Goal: Find specific page/section: Find specific page/section

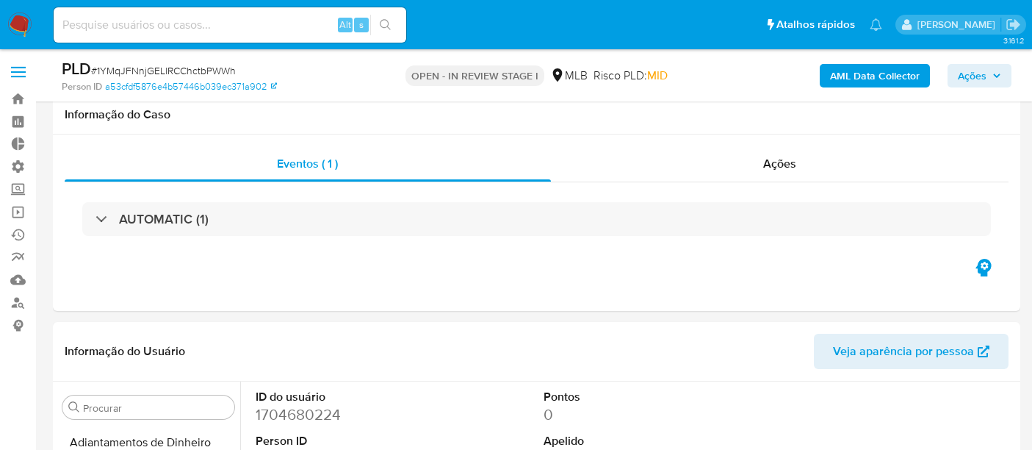
select select "10"
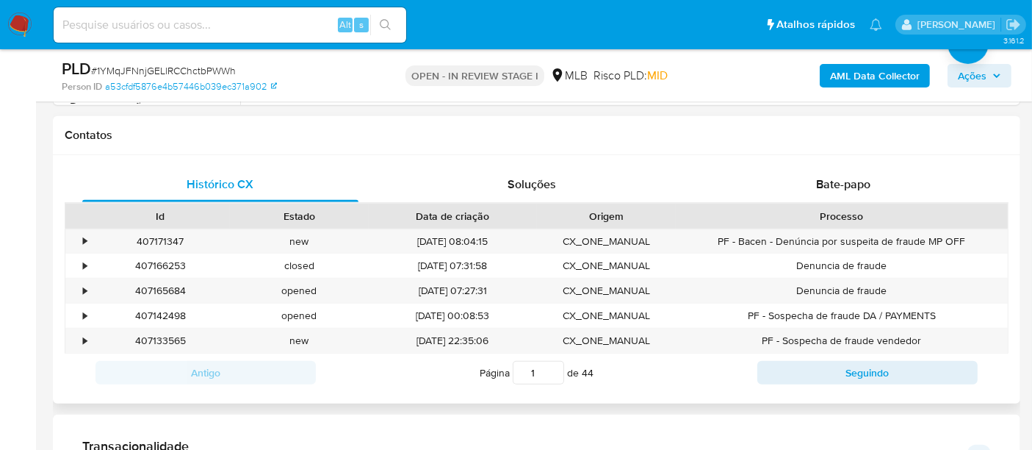
scroll to position [434, 0]
click at [79, 343] on div "•" at bounding box center [78, 340] width 26 height 24
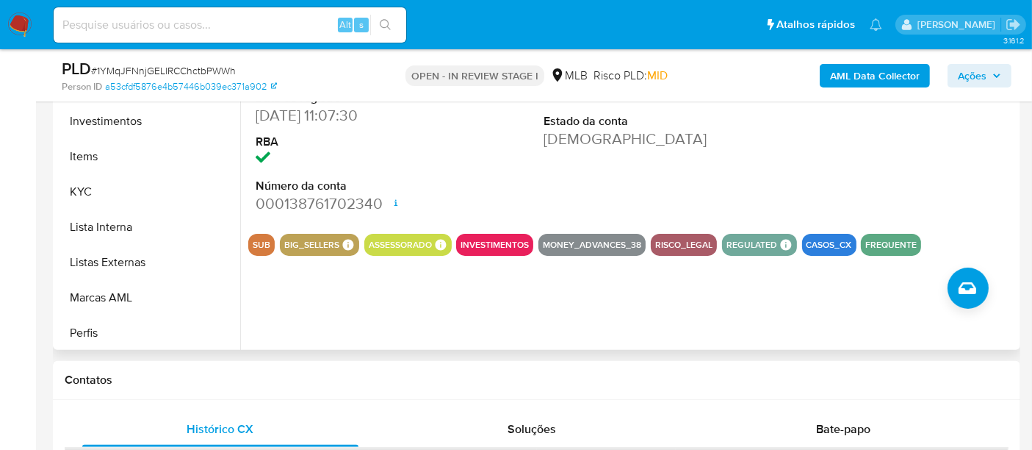
scroll to position [598, 0]
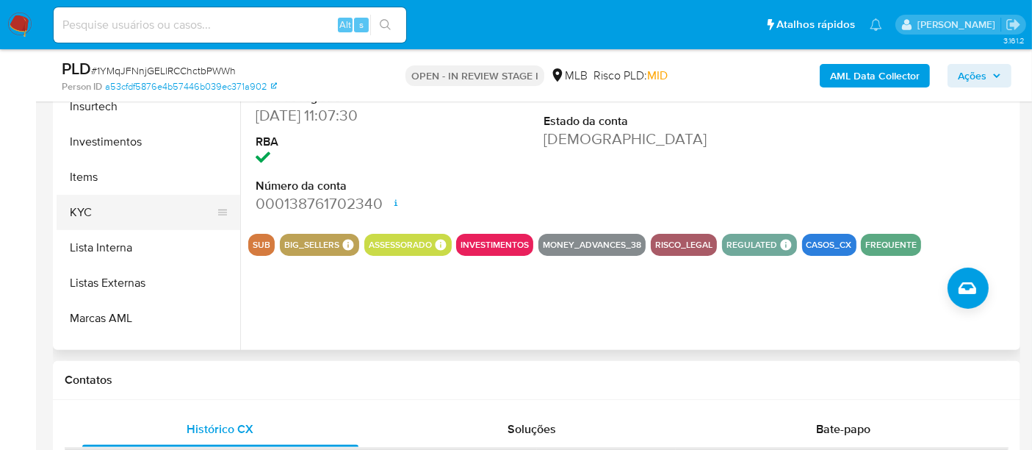
click at [90, 214] on button "KYC" at bounding box center [143, 212] width 172 height 35
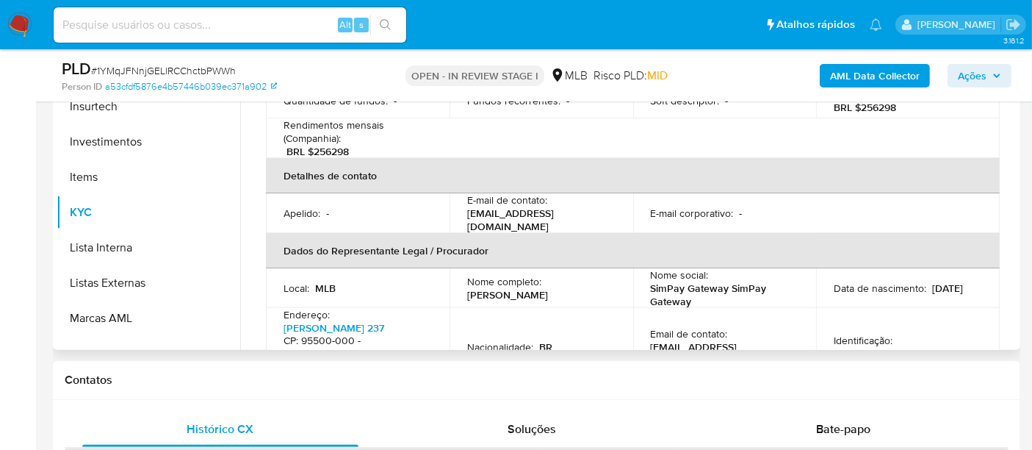
scroll to position [245, 0]
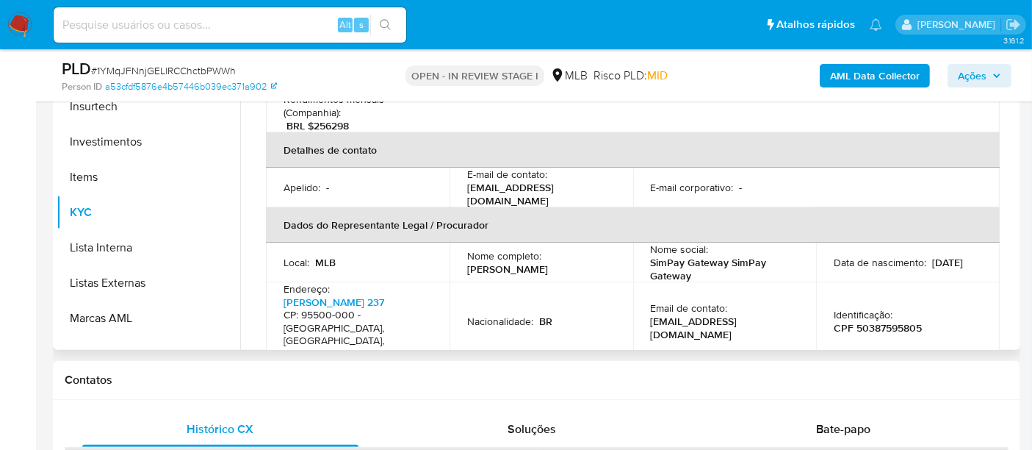
drag, startPoint x: 467, startPoint y: 249, endPoint x: 600, endPoint y: 250, distance: 133.0
click at [600, 250] on div "Nome completo : [PERSON_NAME]" at bounding box center [541, 262] width 148 height 26
copy p "[PERSON_NAME]"
drag, startPoint x: 852, startPoint y: 300, endPoint x: 927, endPoint y: 303, distance: 75.0
click at [927, 308] on div "Identificação : CPF 50387595805" at bounding box center [908, 321] width 148 height 26
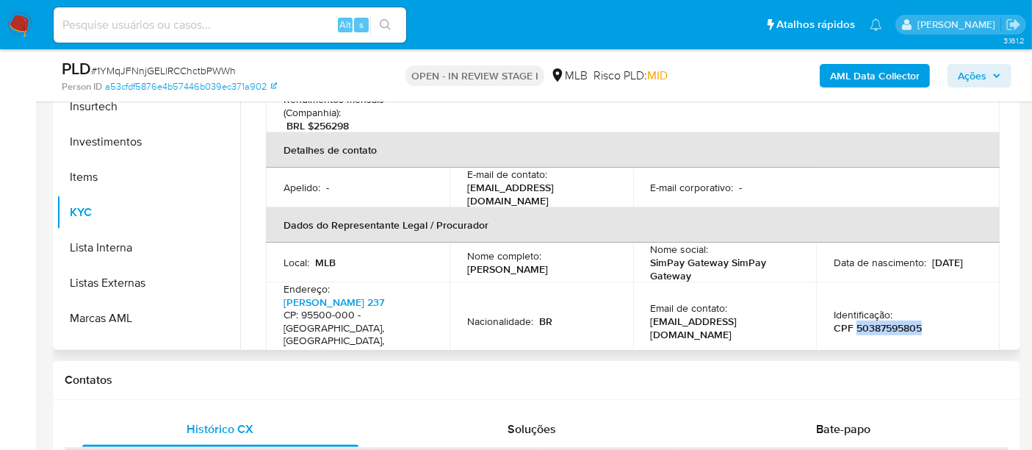
copy p "50387595805"
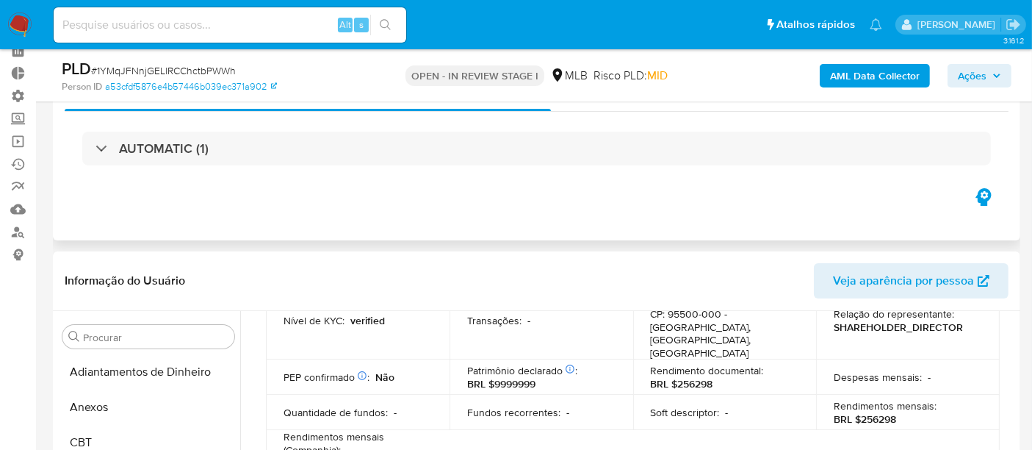
scroll to position [0, 0]
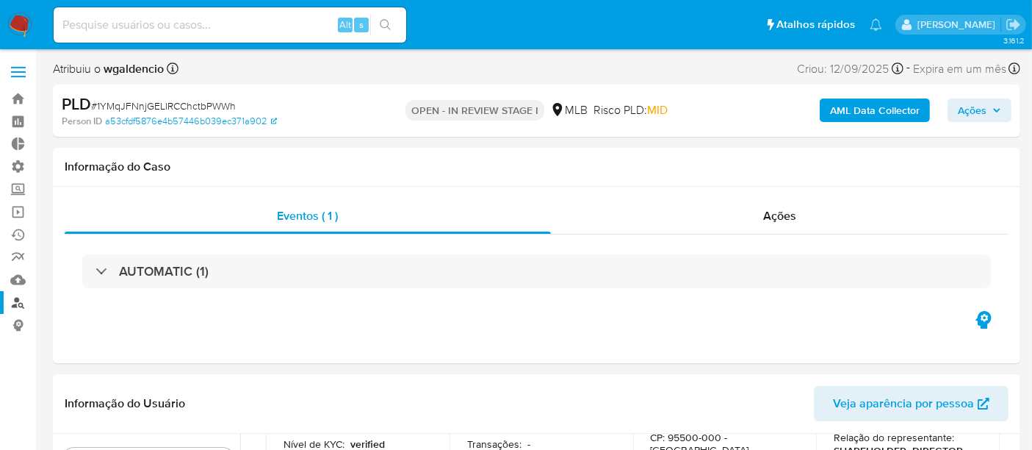
click at [26, 299] on link "Localizador de pessoas" at bounding box center [87, 302] width 175 height 23
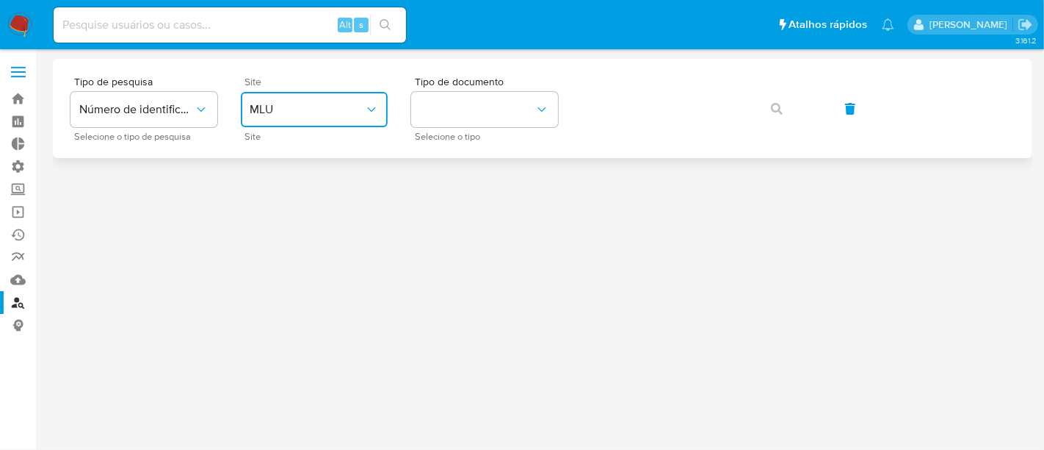
click at [364, 113] on icon "site_id" at bounding box center [371, 109] width 15 height 15
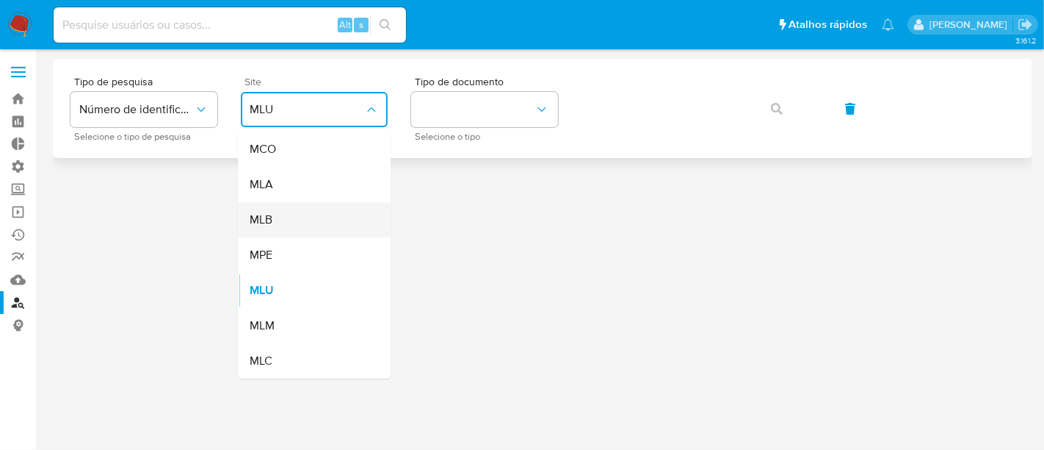
click at [317, 228] on div "MLB" at bounding box center [310, 219] width 120 height 35
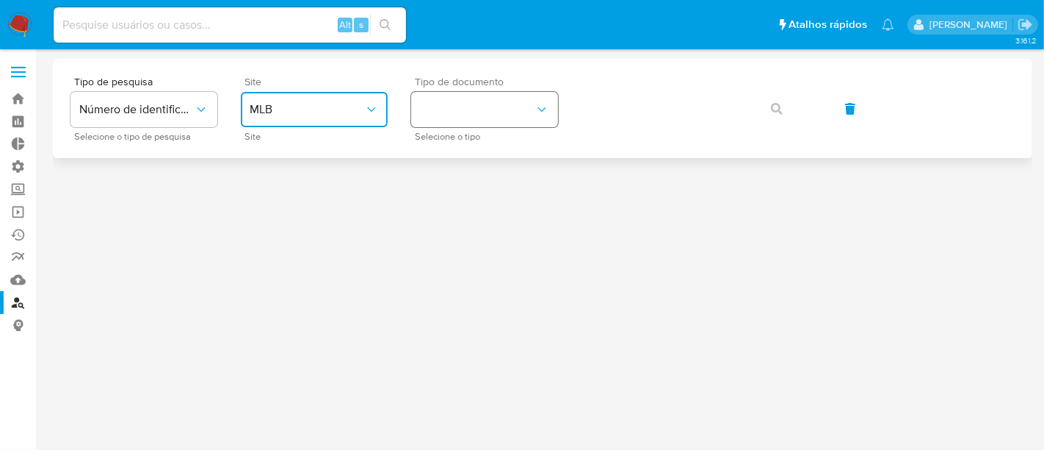
click at [520, 109] on button "identificationType" at bounding box center [484, 109] width 147 height 35
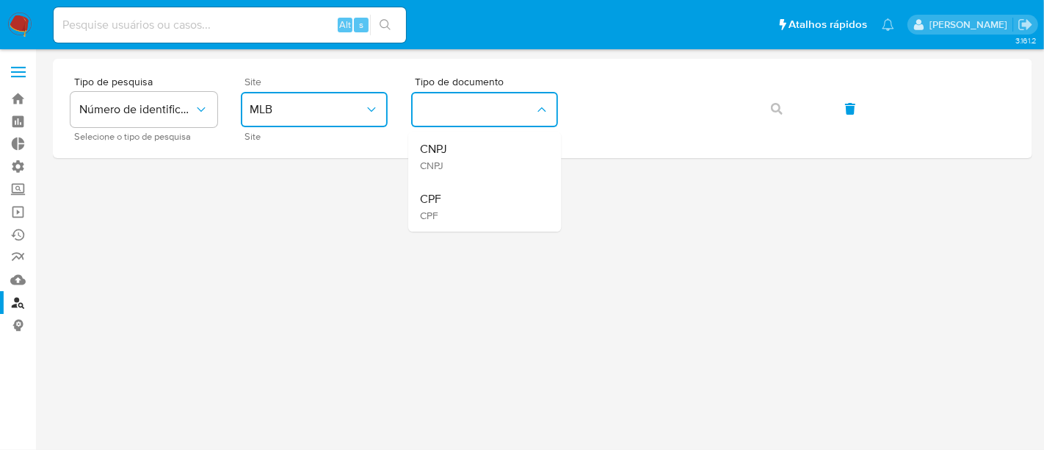
drag, startPoint x: 460, startPoint y: 198, endPoint x: 552, endPoint y: 169, distance: 96.9
click at [478, 190] on div "CPF CPF" at bounding box center [480, 206] width 120 height 50
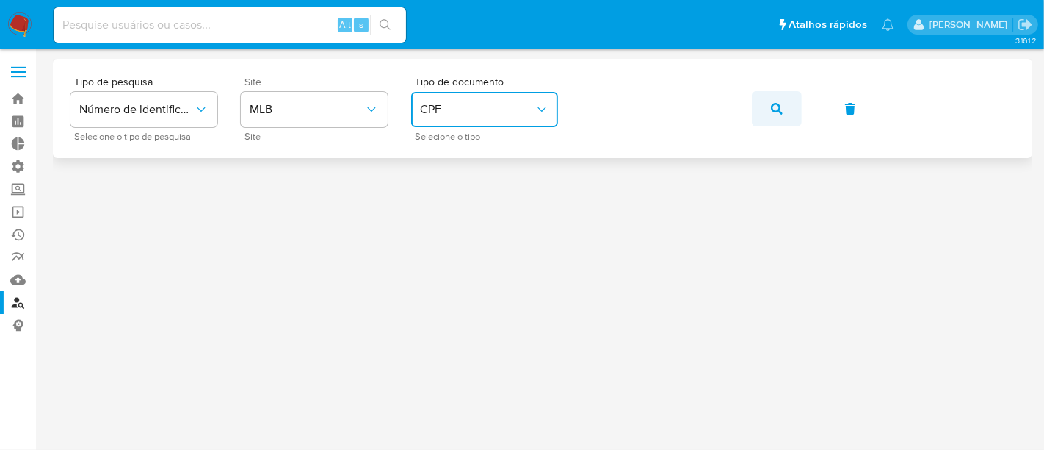
click at [786, 111] on button "button" at bounding box center [777, 108] width 50 height 35
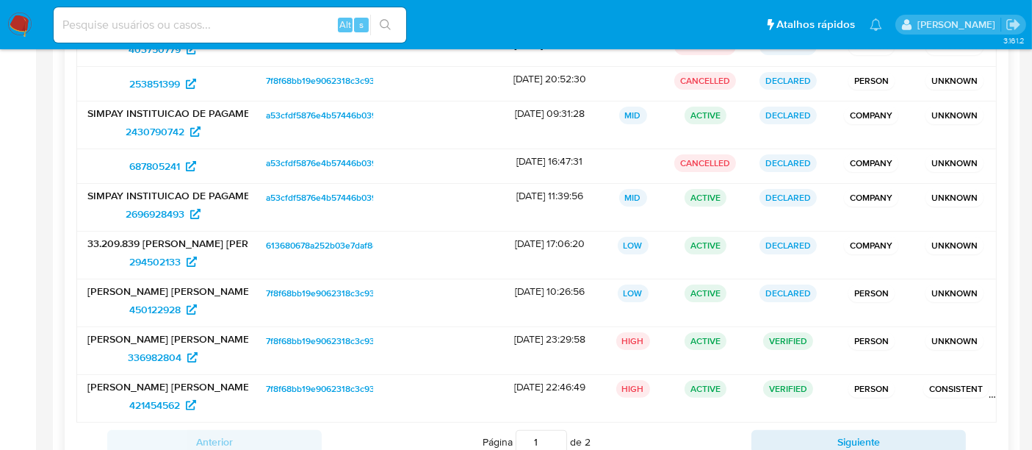
scroll to position [326, 0]
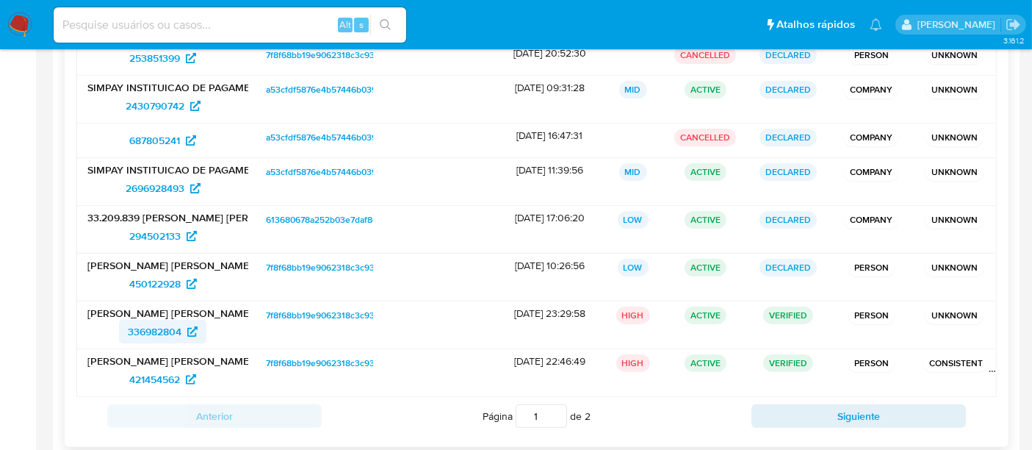
click at [145, 331] on span "336982804" at bounding box center [155, 332] width 54 height 24
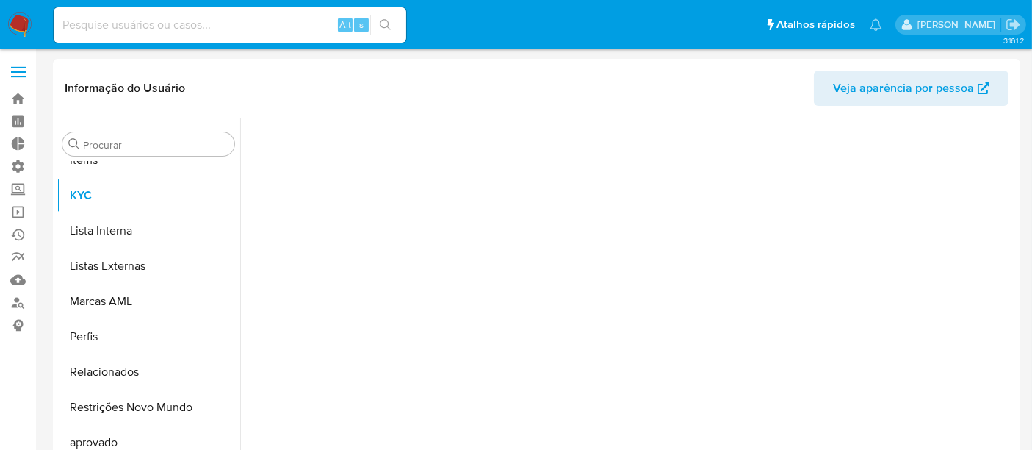
scroll to position [761, 0]
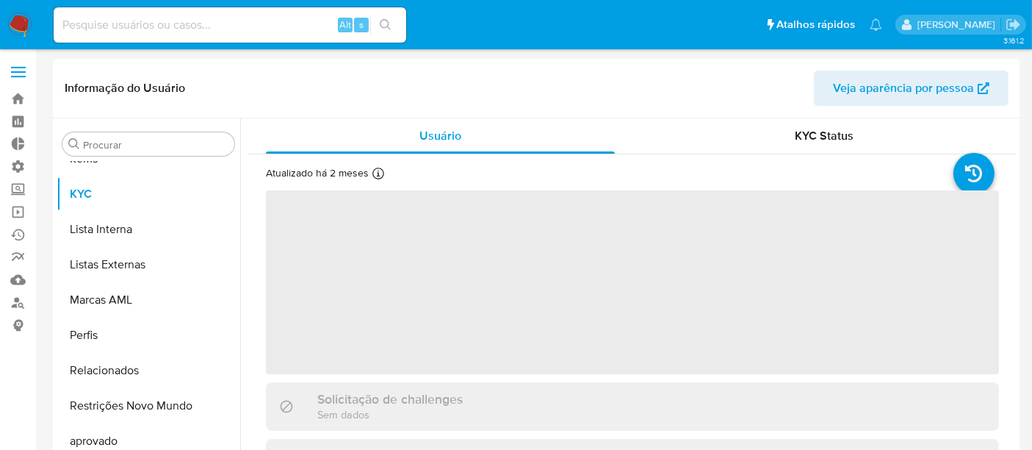
select select "10"
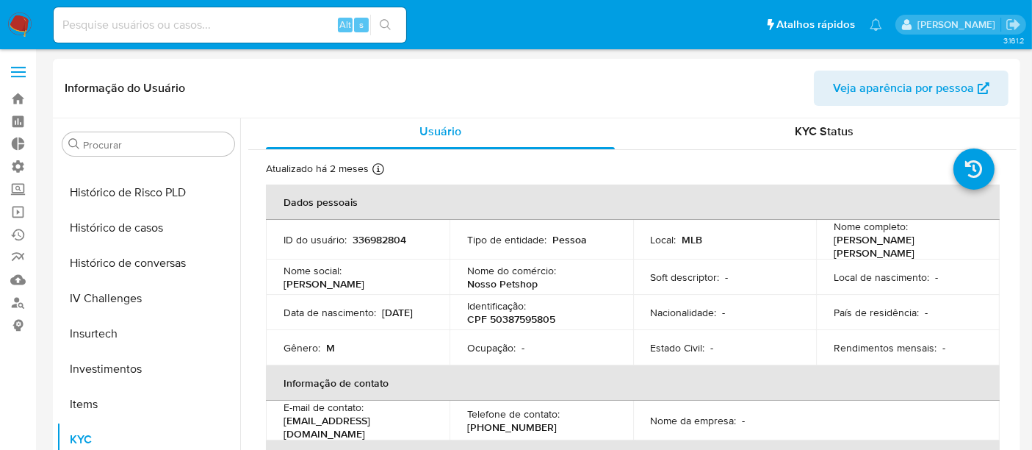
scroll to position [0, 0]
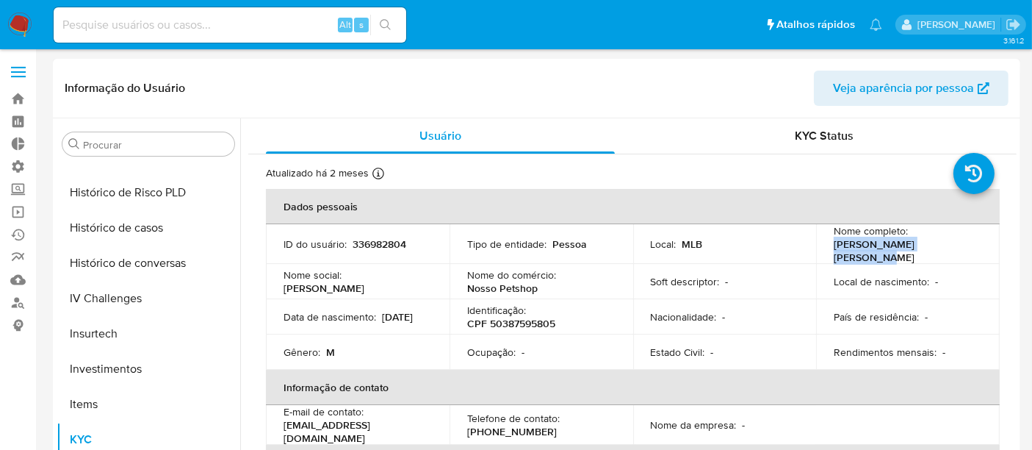
drag, startPoint x: 815, startPoint y: 250, endPoint x: 980, endPoint y: 245, distance: 164.6
click at [980, 245] on td "Nome completo : [PERSON_NAME]" at bounding box center [908, 244] width 184 height 40
copy p "[PERSON_NAME]"
